Goal: Transaction & Acquisition: Purchase product/service

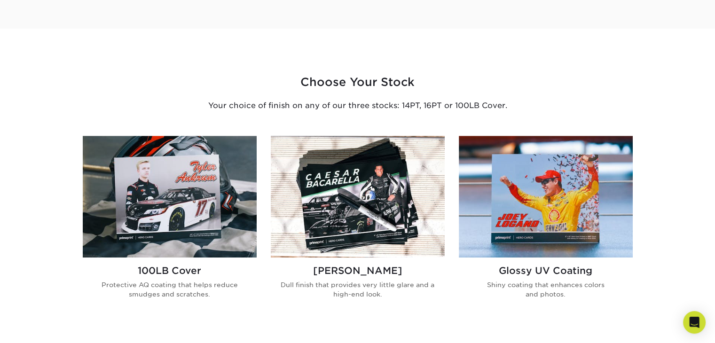
scroll to position [376, 0]
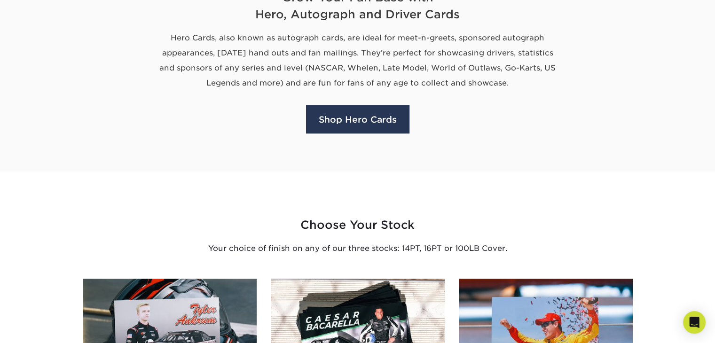
click at [365, 115] on link "Shop Hero Cards" at bounding box center [357, 119] width 103 height 28
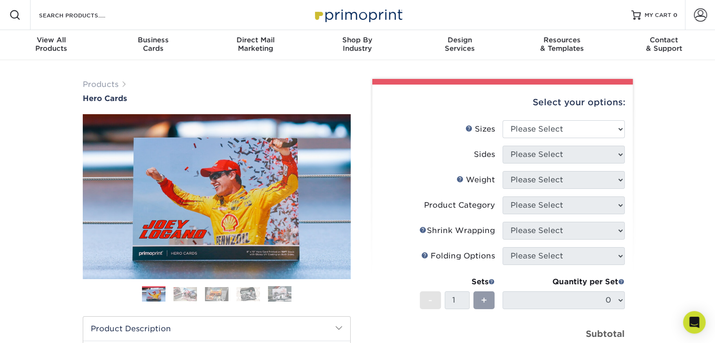
click at [625, 130] on ul "Sizes Help Sizes Please Select 1.5" x 7" 4" x 6" 5" x 7" 6" x 8" 6" x 8.5" 6" x…" at bounding box center [503, 251] width 246 height 262
click at [613, 130] on select "Please Select 1.5" x 7" 4" x 6" 5" x 7" 6" x 8" 6" x 8.5" 6" x 9" 7" x 8.5" 7.5…" at bounding box center [564, 129] width 122 height 18
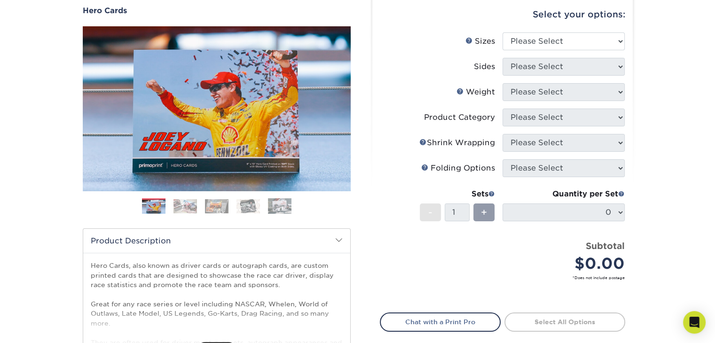
scroll to position [94, 0]
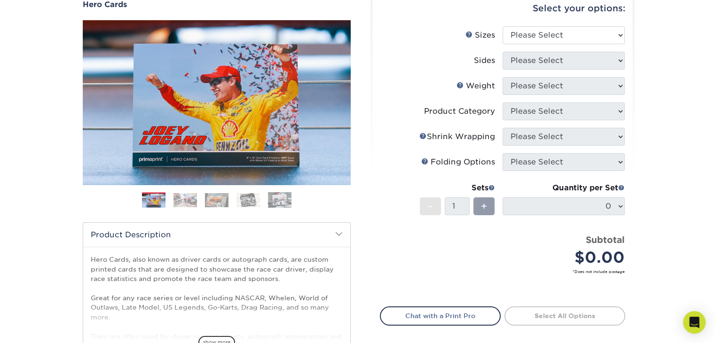
click at [185, 197] on img at bounding box center [186, 200] width 24 height 14
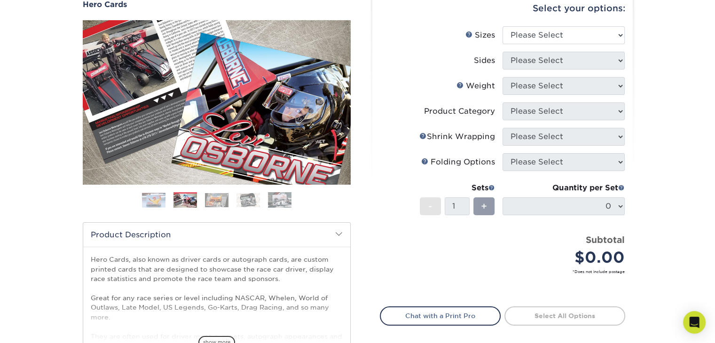
click at [226, 201] on img at bounding box center [217, 200] width 24 height 14
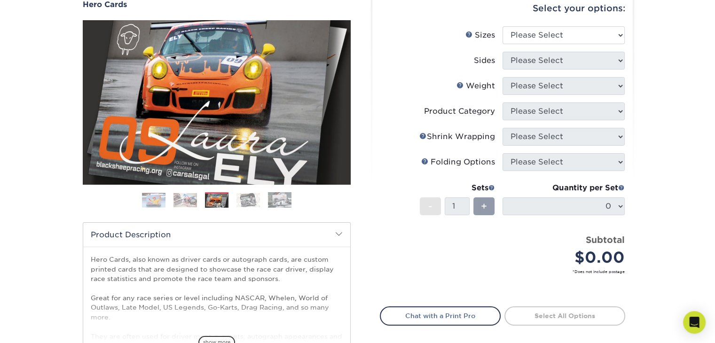
click at [245, 204] on img at bounding box center [249, 200] width 24 height 14
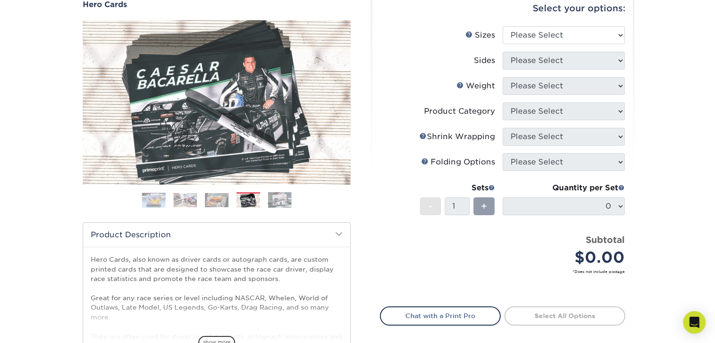
click at [284, 205] on img at bounding box center [280, 200] width 24 height 16
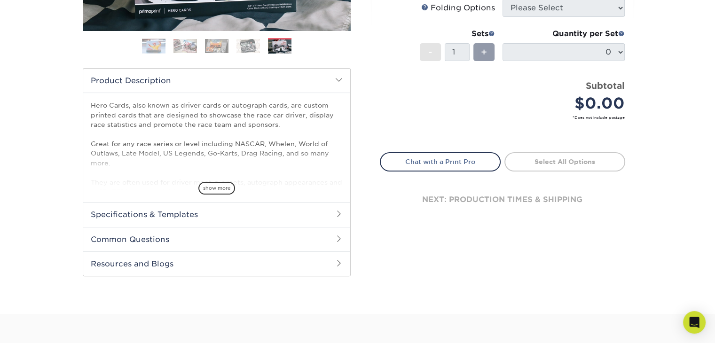
scroll to position [188, 0]
